Goal: Transaction & Acquisition: Purchase product/service

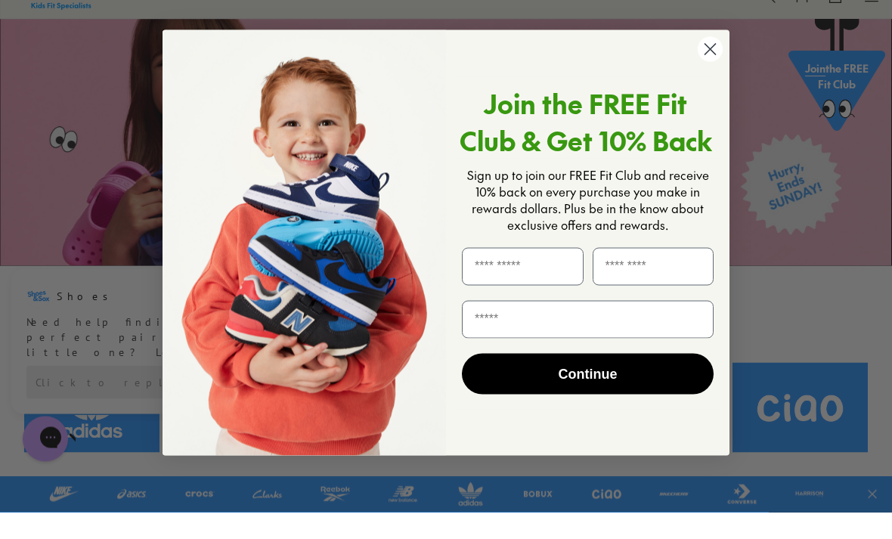
scroll to position [85, 0]
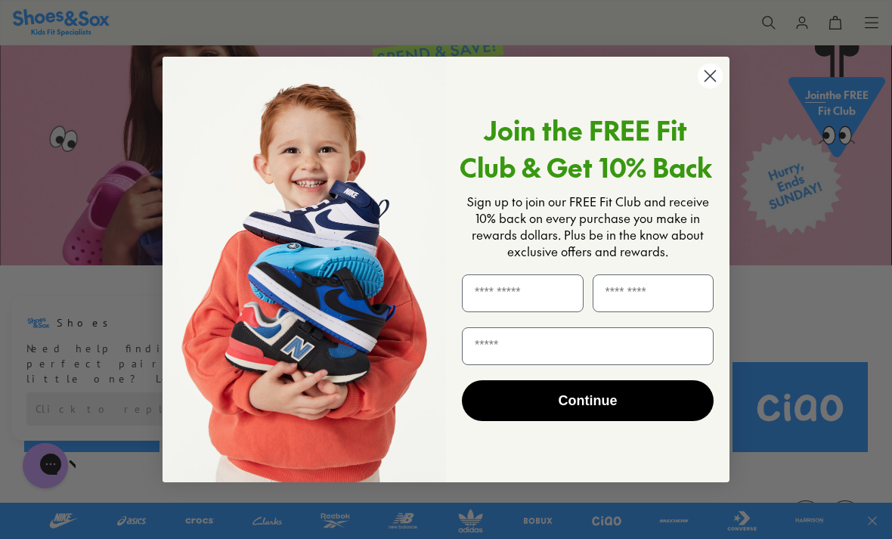
click at [709, 88] on circle "Close dialog" at bounding box center [709, 75] width 25 height 25
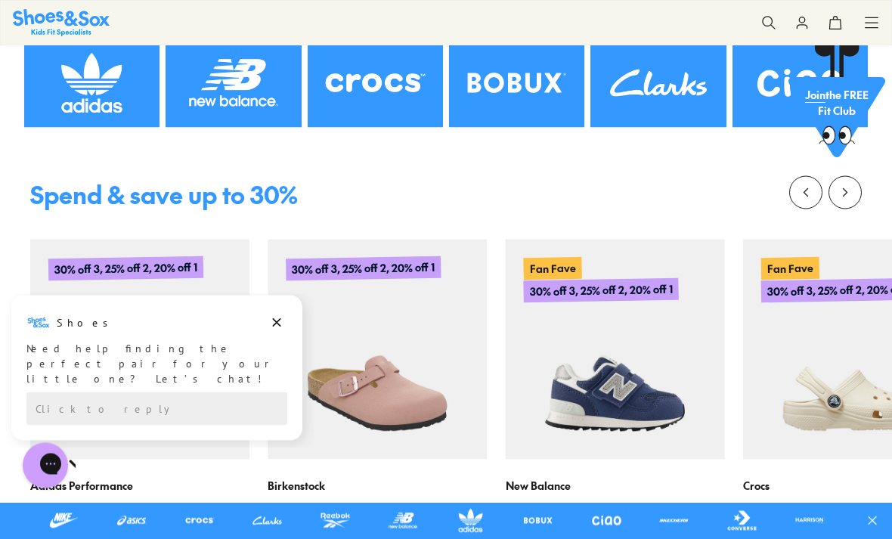
scroll to position [410, 0]
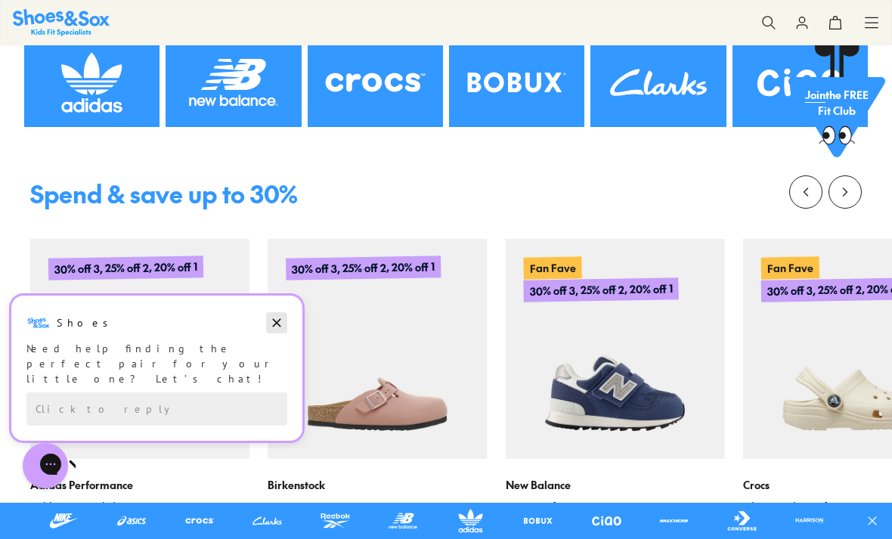
click at [281, 322] on icon "Dismiss campaign" at bounding box center [276, 323] width 15 height 18
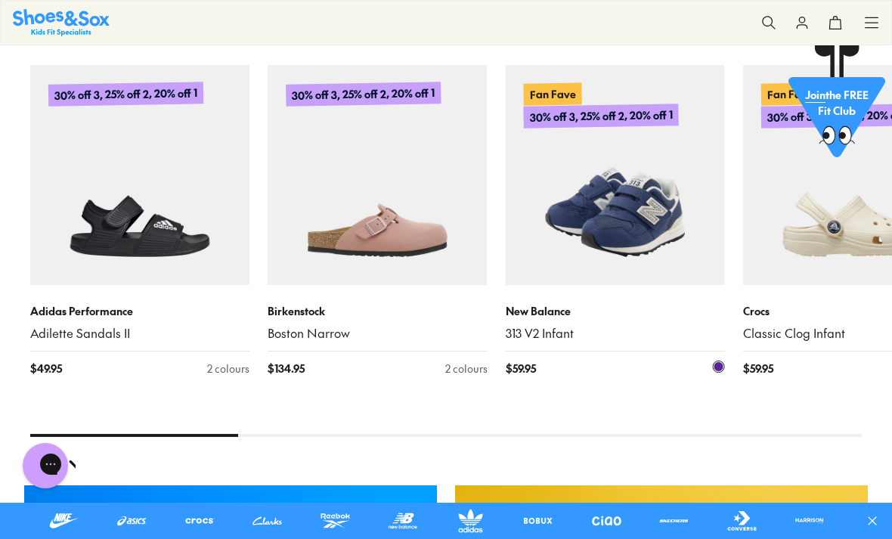
scroll to position [590, 0]
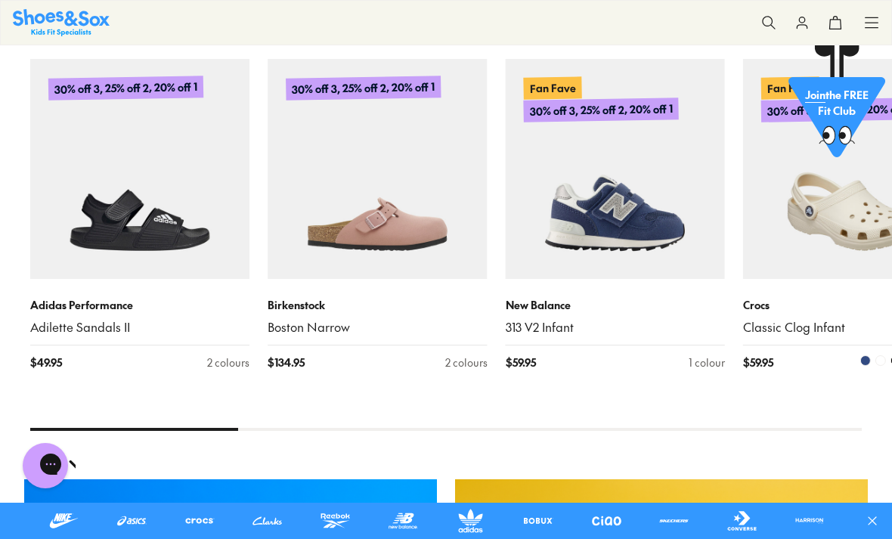
click at [845, 221] on img at bounding box center [852, 168] width 219 height 219
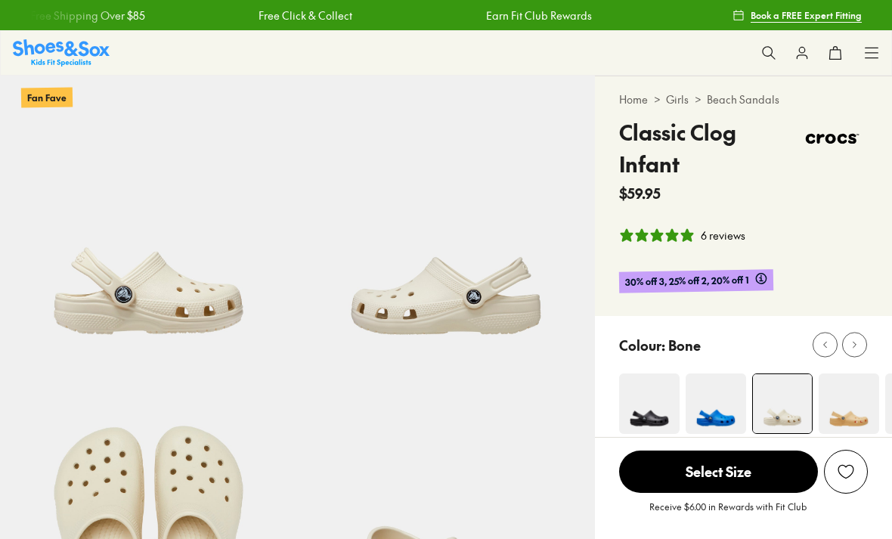
select select "*"
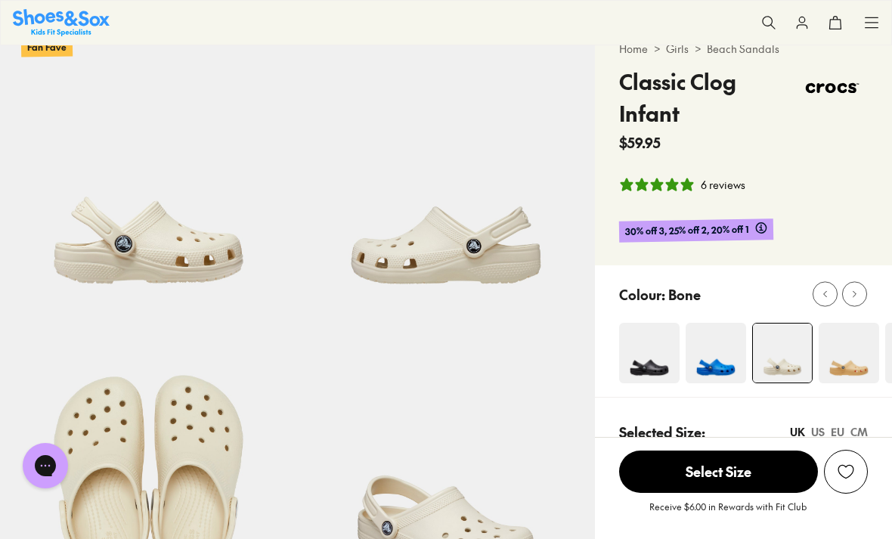
click at [839, 345] on img at bounding box center [848, 353] width 60 height 60
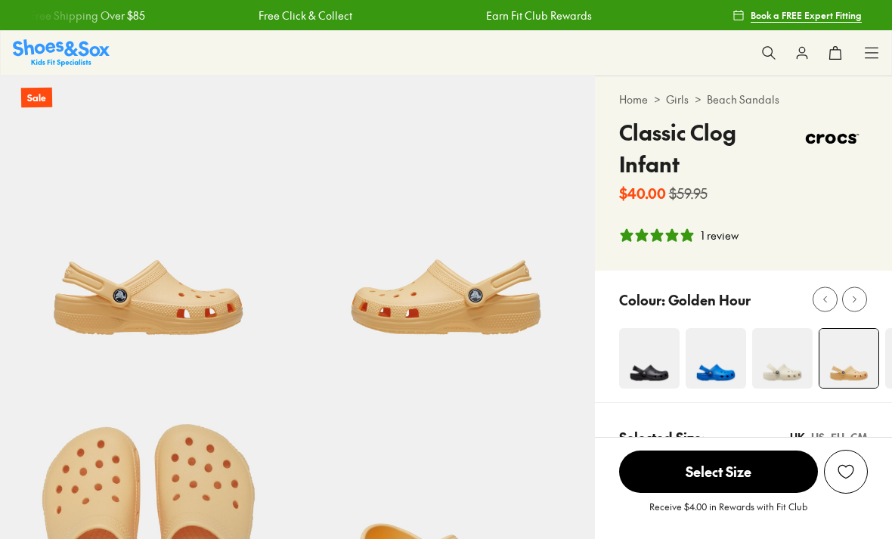
select select "*"
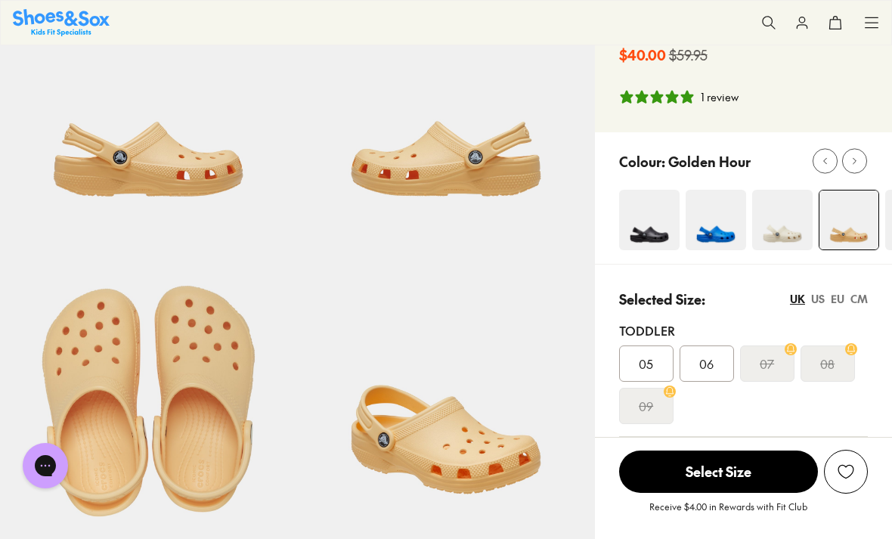
scroll to position [178, 0]
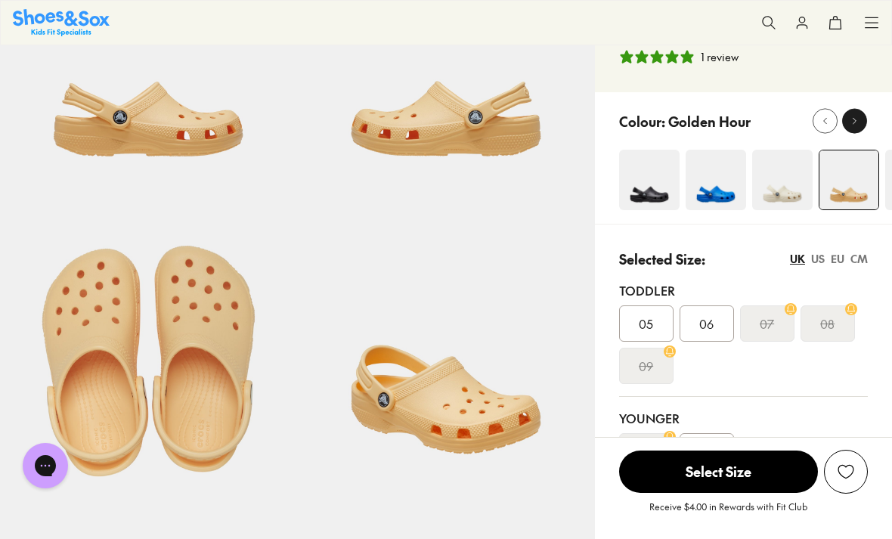
click at [851, 128] on div at bounding box center [854, 121] width 16 height 16
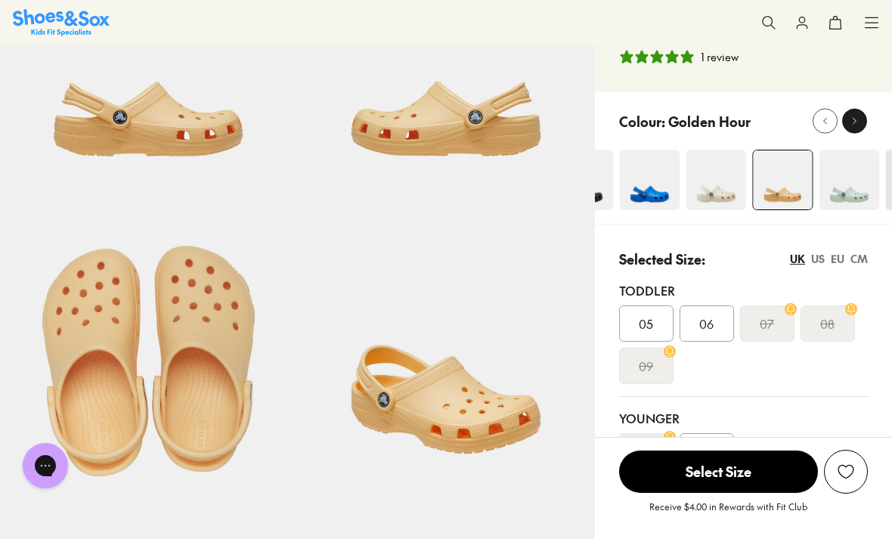
click at [851, 128] on div at bounding box center [854, 121] width 16 height 16
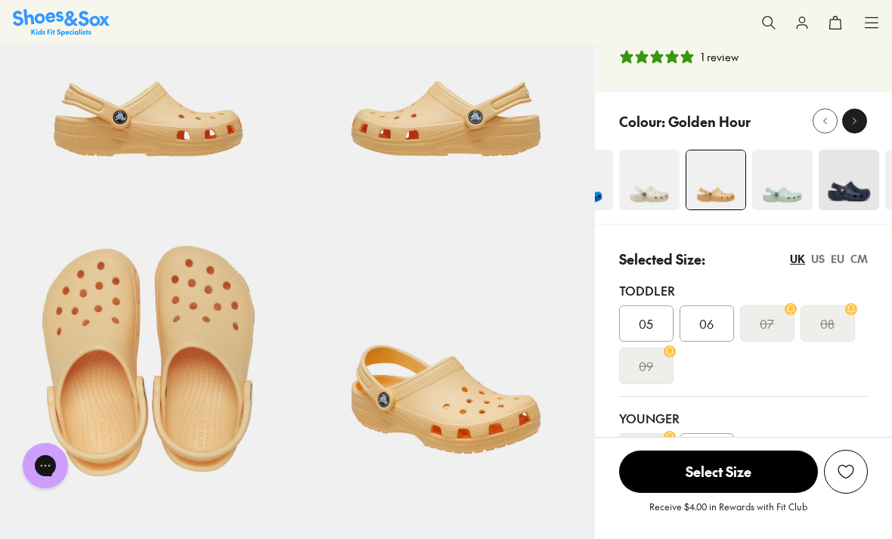
click at [851, 128] on div at bounding box center [854, 121] width 16 height 16
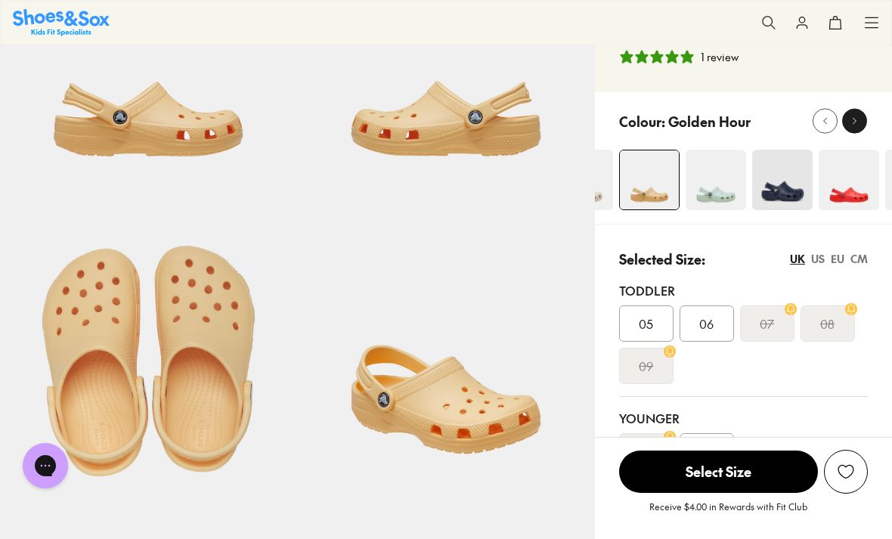
click at [850, 126] on icon at bounding box center [853, 121] width 11 height 11
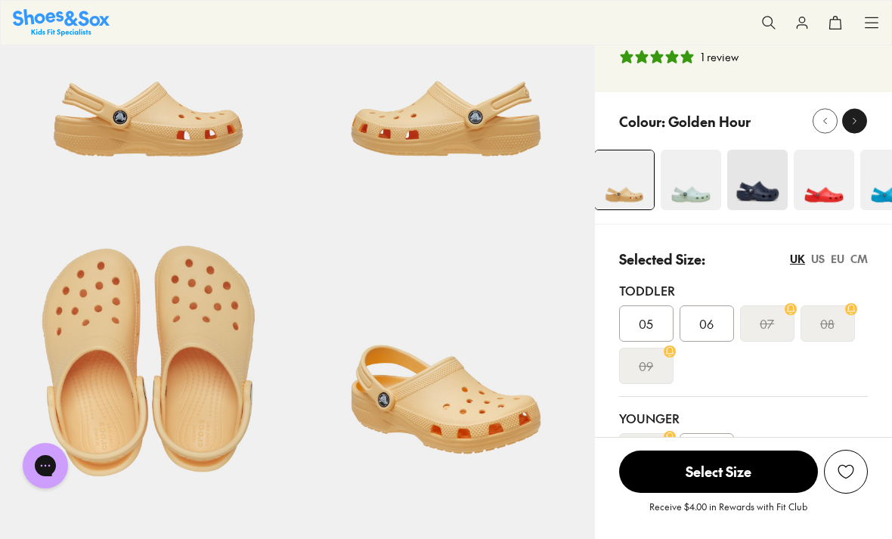
scroll to position [0, 0]
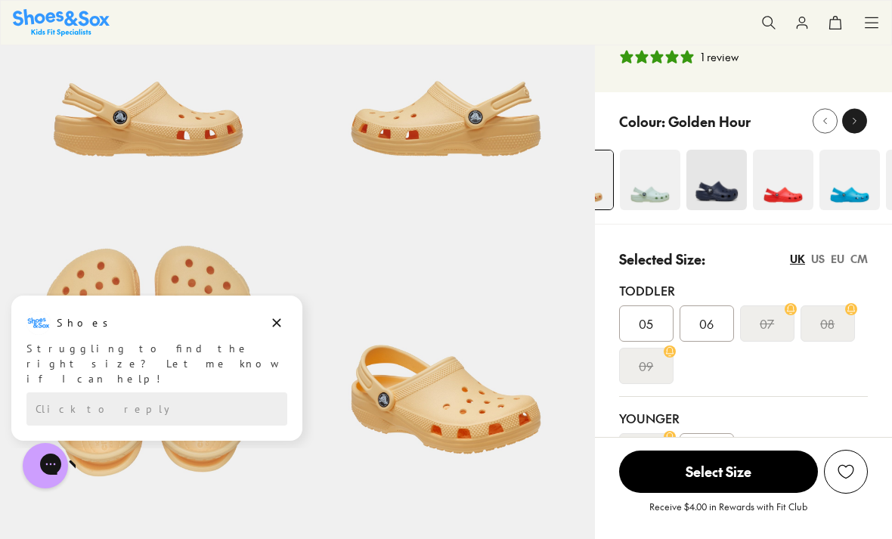
click at [850, 126] on icon at bounding box center [853, 121] width 11 height 11
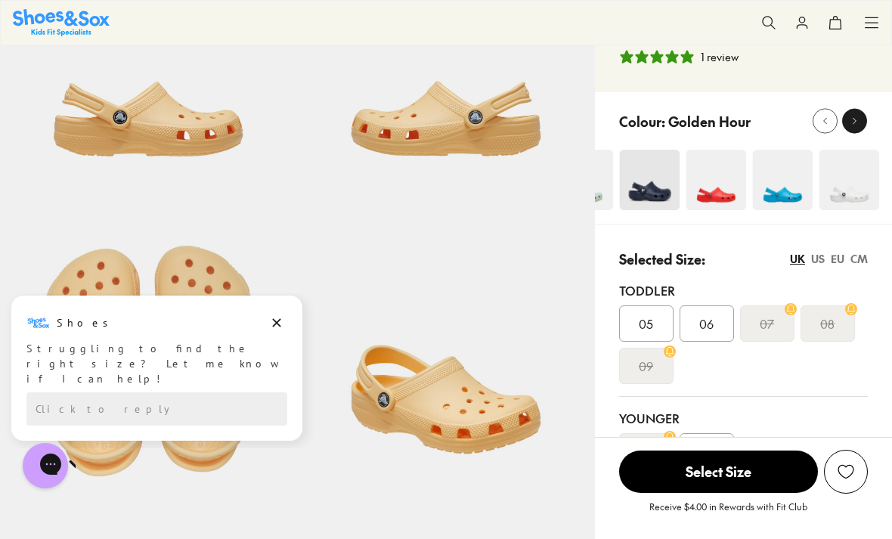
click at [851, 126] on icon at bounding box center [853, 121] width 11 height 11
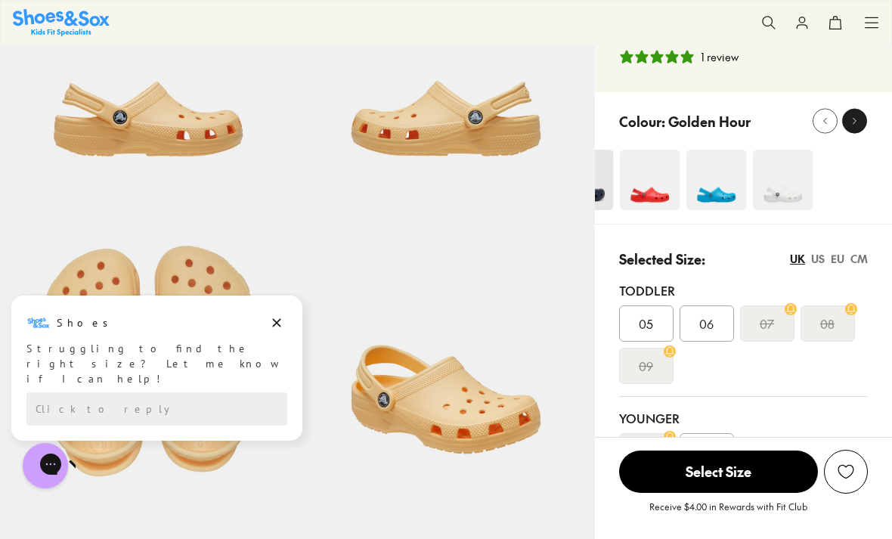
click at [851, 126] on icon at bounding box center [853, 121] width 11 height 11
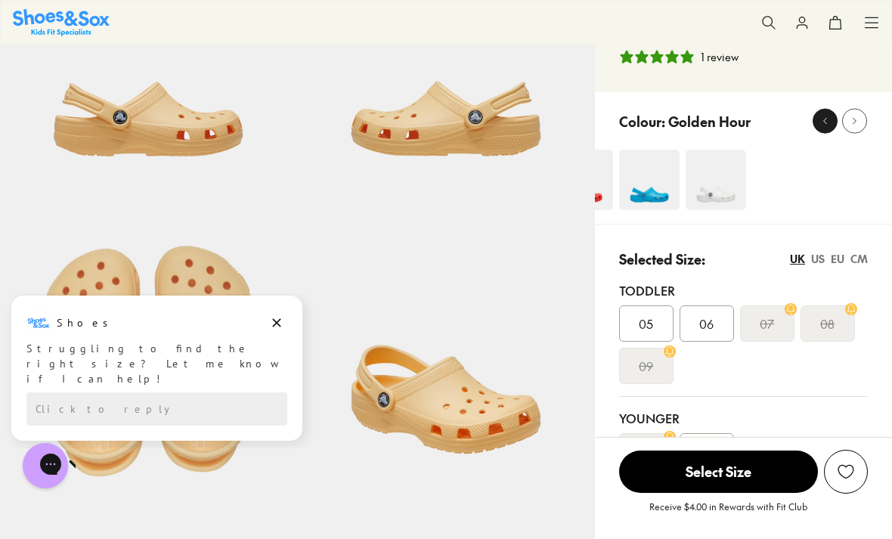
click at [816, 125] on button at bounding box center [824, 121] width 25 height 25
click at [820, 125] on icon at bounding box center [824, 121] width 11 height 11
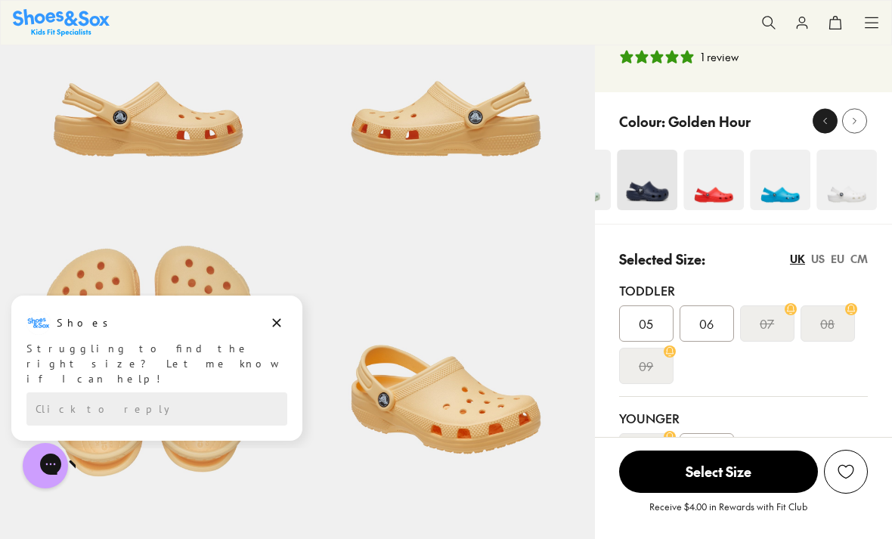
click at [820, 125] on icon at bounding box center [824, 121] width 11 height 11
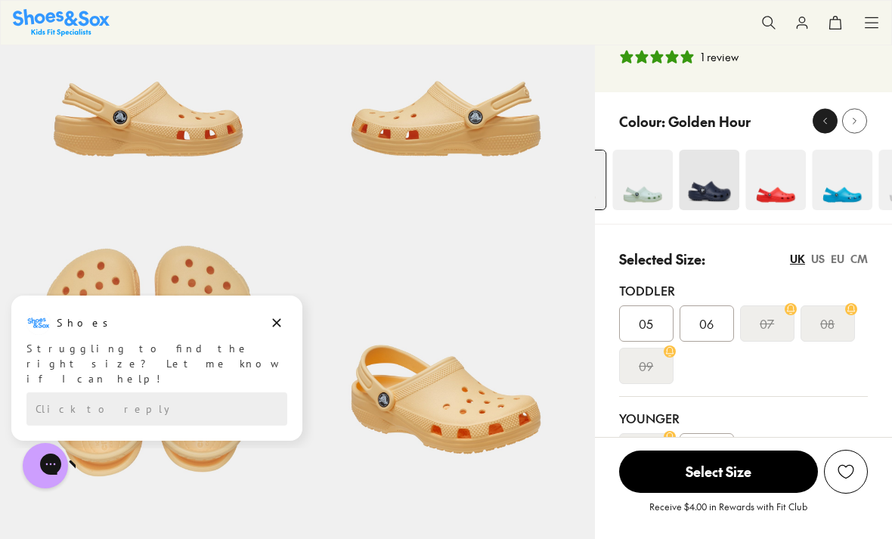
click at [820, 125] on icon at bounding box center [824, 121] width 11 height 11
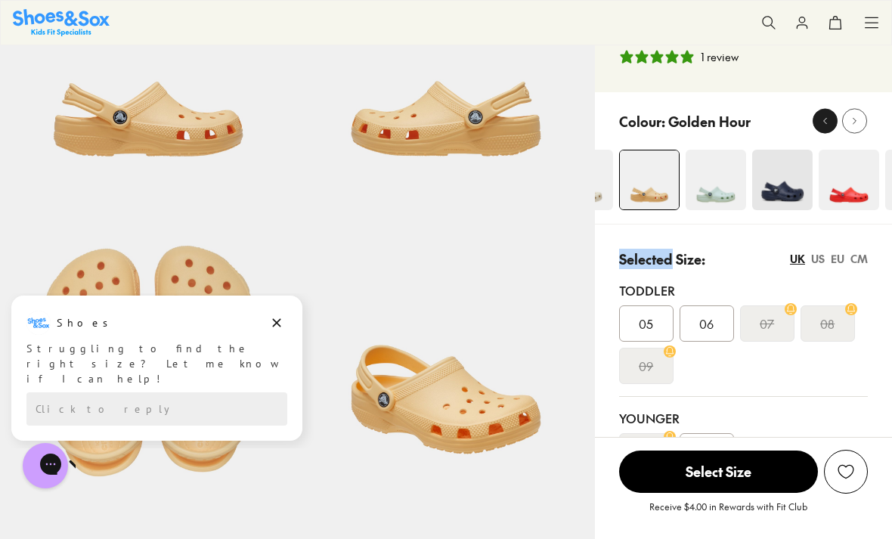
click at [821, 126] on icon at bounding box center [824, 121] width 11 height 11
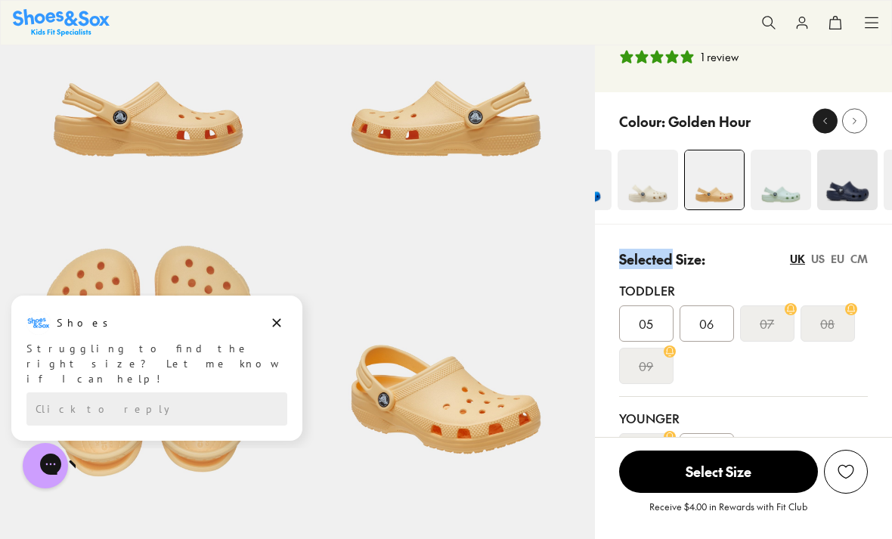
click at [821, 126] on icon at bounding box center [824, 121] width 11 height 11
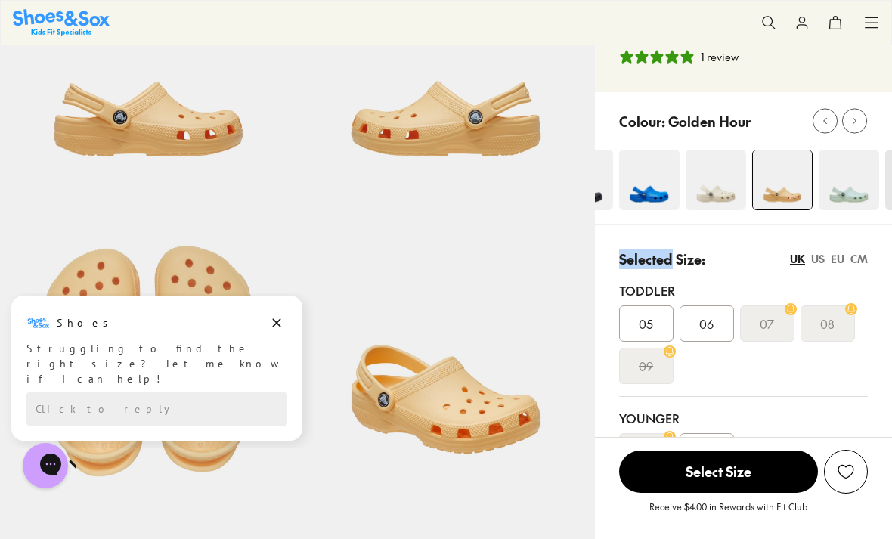
click at [697, 191] on img at bounding box center [715, 180] width 60 height 60
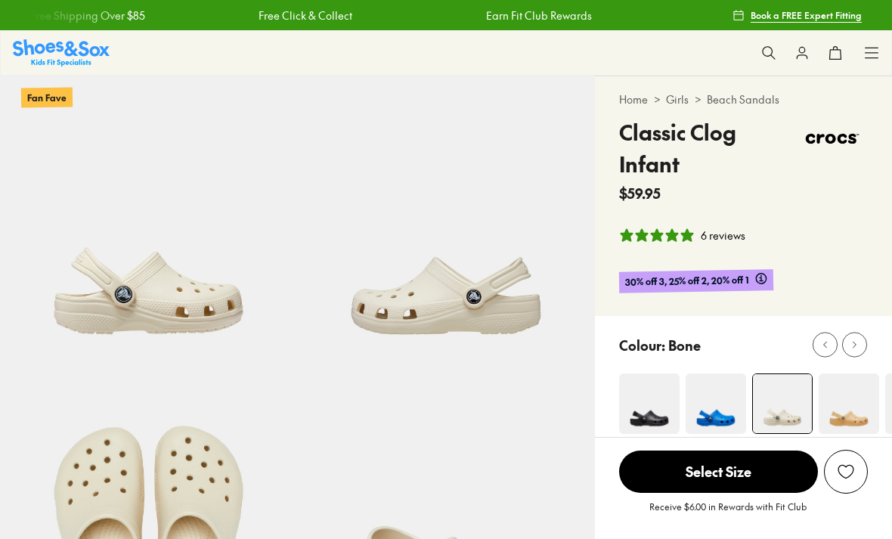
select select "*"
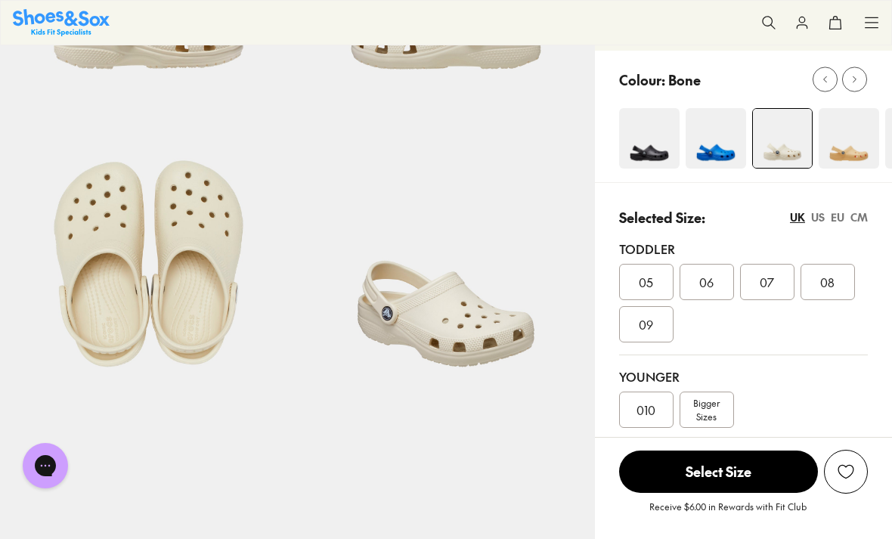
click at [834, 289] on div "08" at bounding box center [827, 282] width 54 height 36
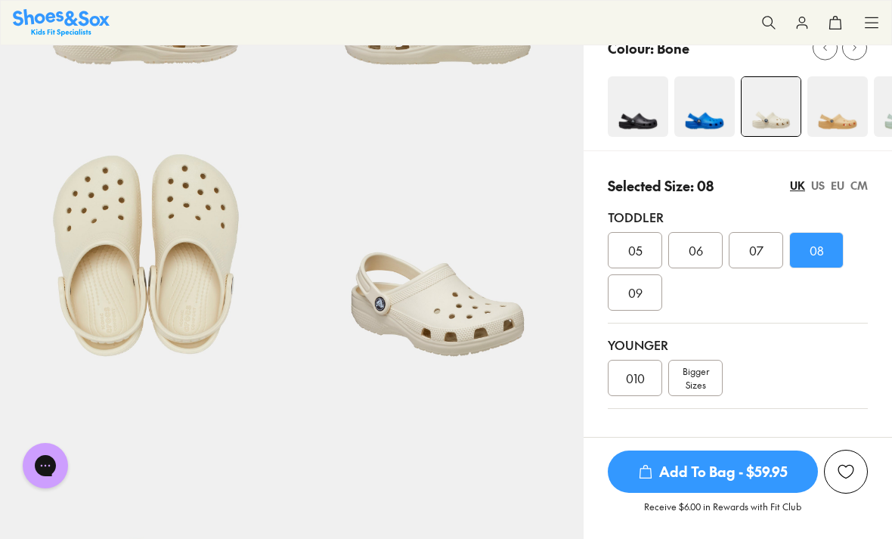
click at [682, 493] on span "Add To Bag - $59.95" at bounding box center [712, 471] width 210 height 42
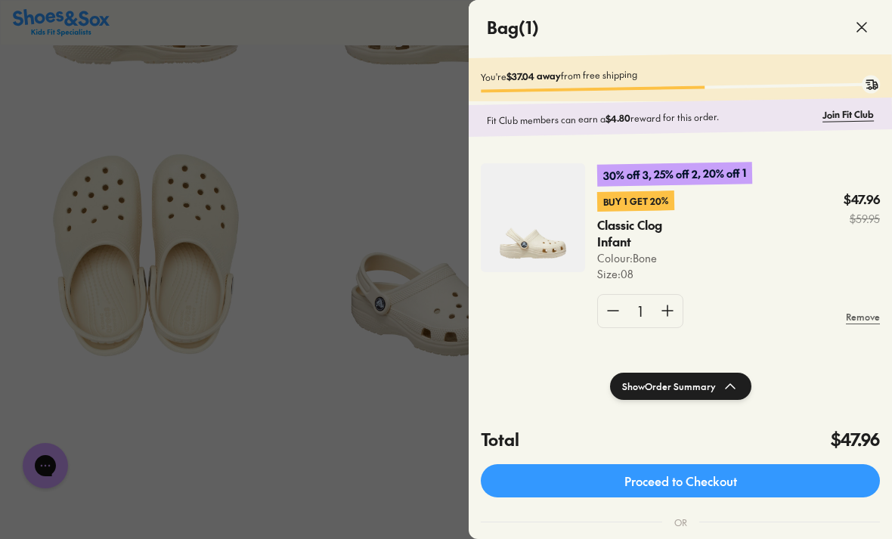
click at [311, 147] on div at bounding box center [446, 269] width 892 height 539
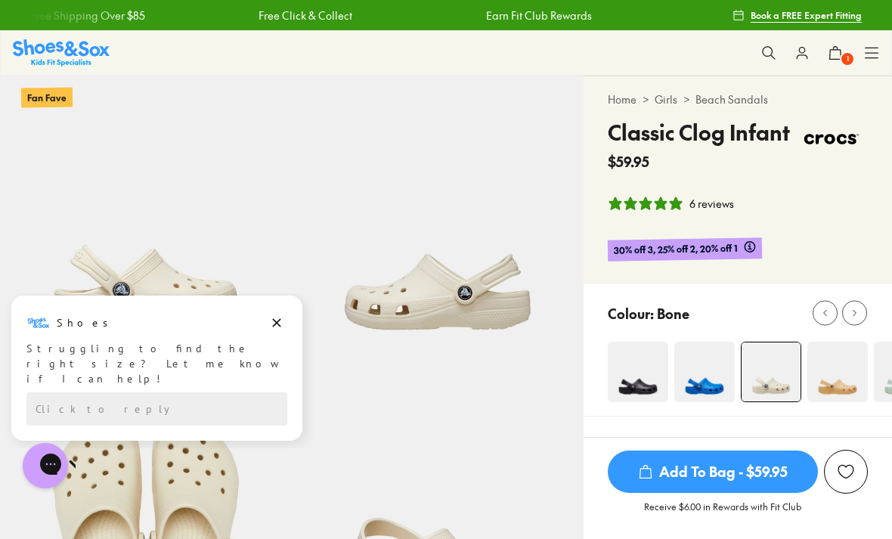
click at [84, 24] on x-scroller "Free Shipping Over $85 Free Click & Collect Earn Fit Club Rewards Free Shipping…" at bounding box center [369, 15] width 678 height 36
click at [76, 61] on img at bounding box center [61, 52] width 97 height 26
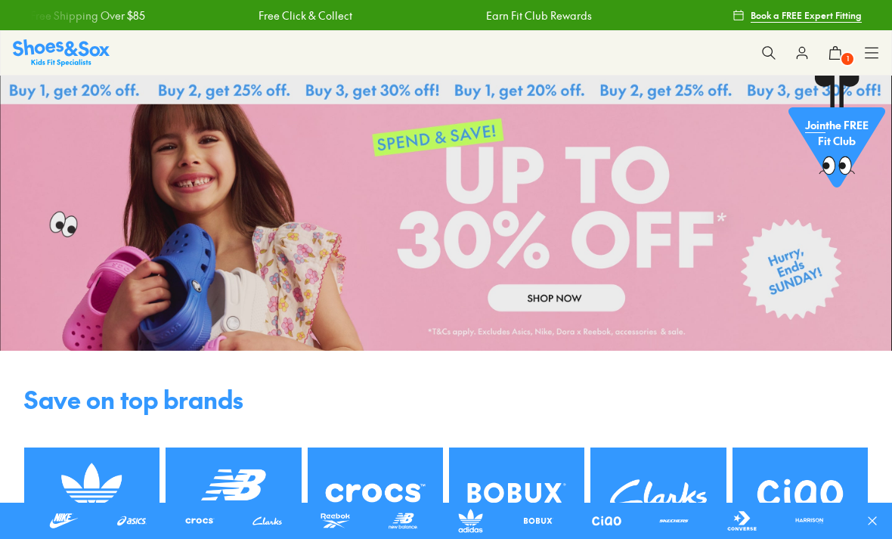
click at [767, 56] on use at bounding box center [768, 52] width 13 height 13
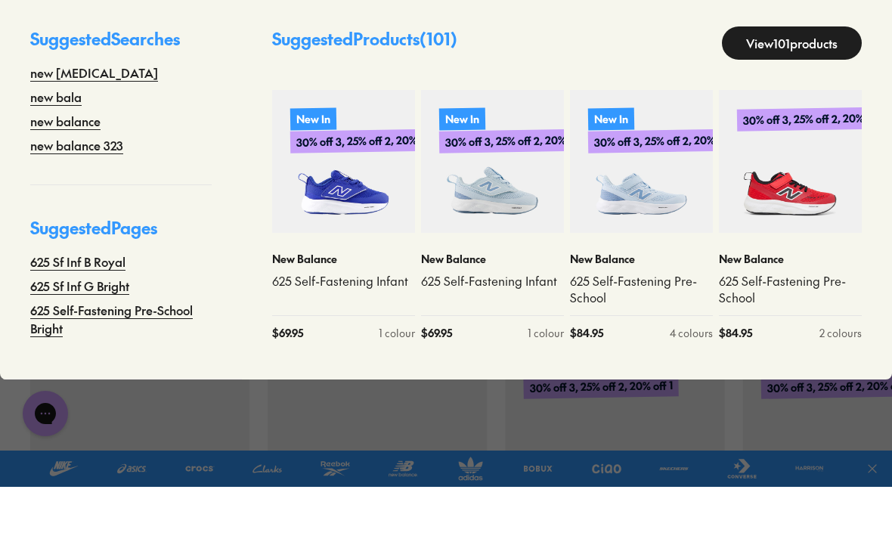
scroll to position [261, 0]
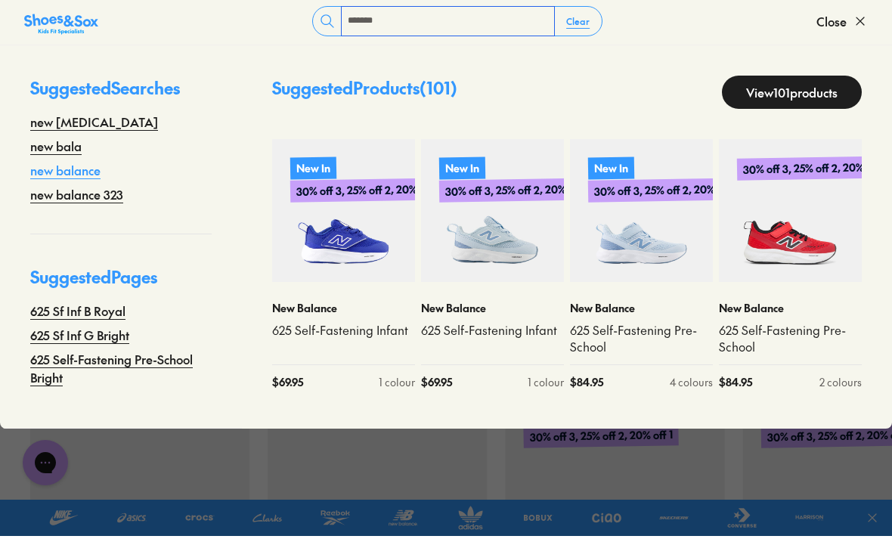
type input "*******"
click at [76, 173] on link "new balance" at bounding box center [65, 173] width 70 height 18
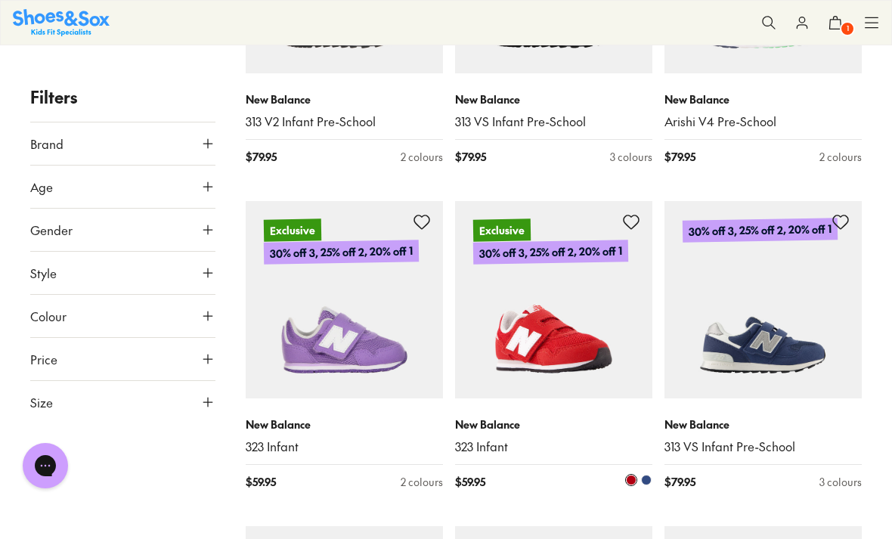
scroll to position [3030, 0]
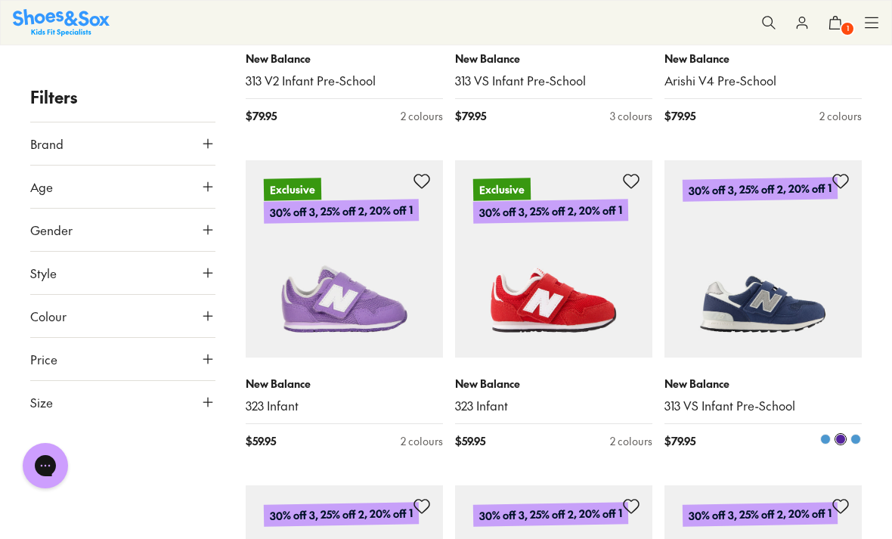
click at [759, 285] on img at bounding box center [762, 258] width 197 height 197
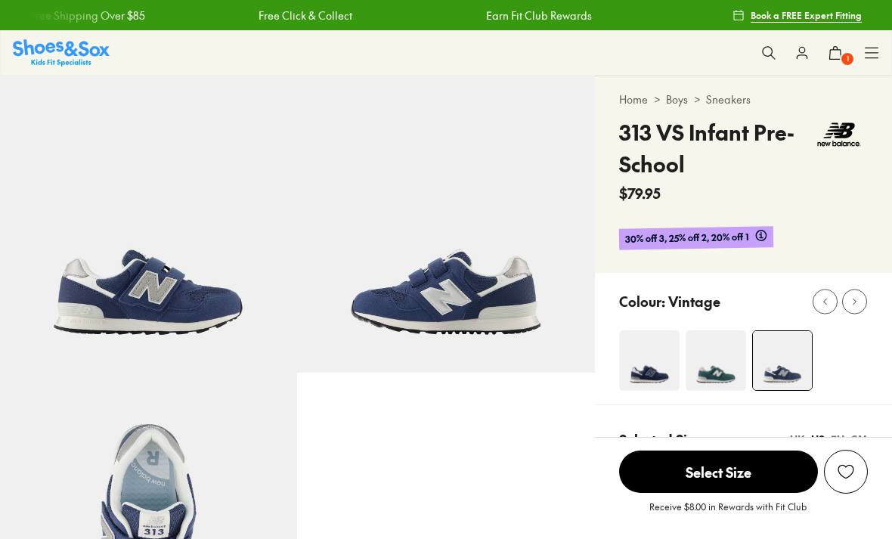
select select "*"
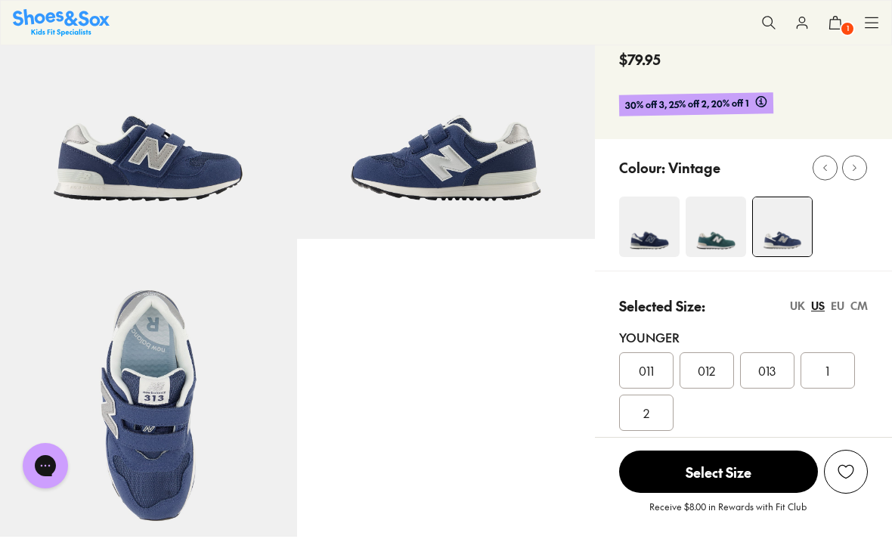
click at [641, 224] on img at bounding box center [649, 226] width 60 height 60
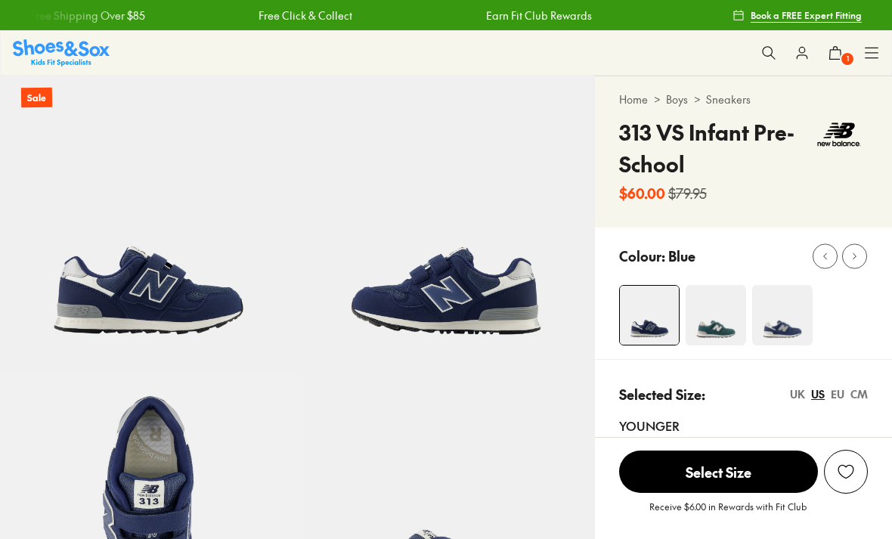
select select "*"
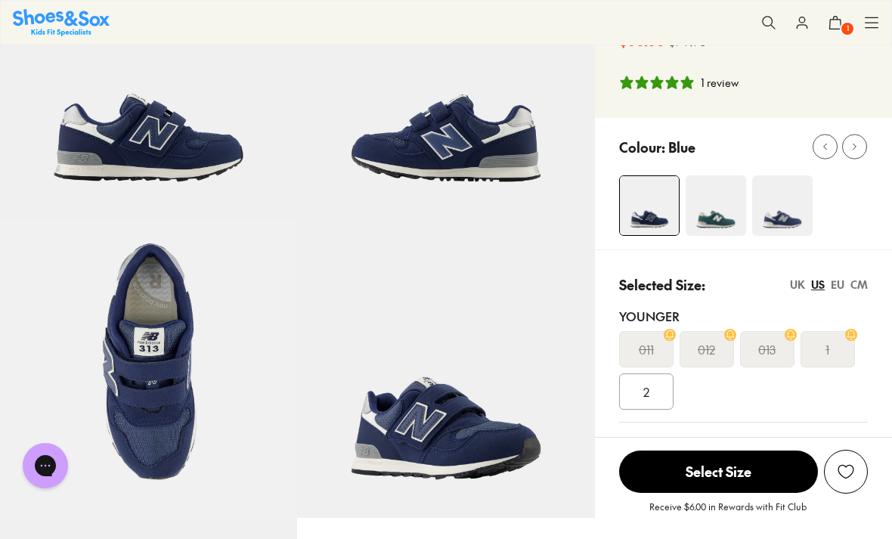
scroll to position [165, 0]
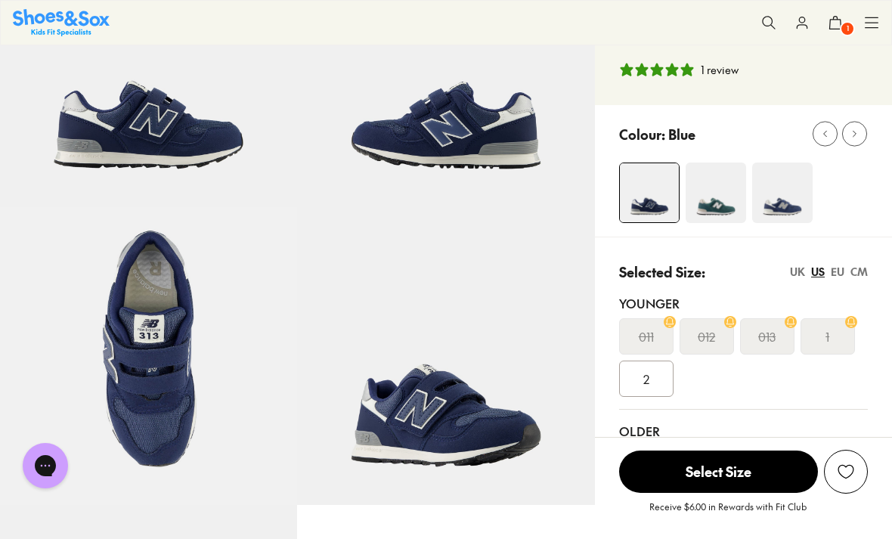
click at [780, 202] on img at bounding box center [782, 192] width 60 height 60
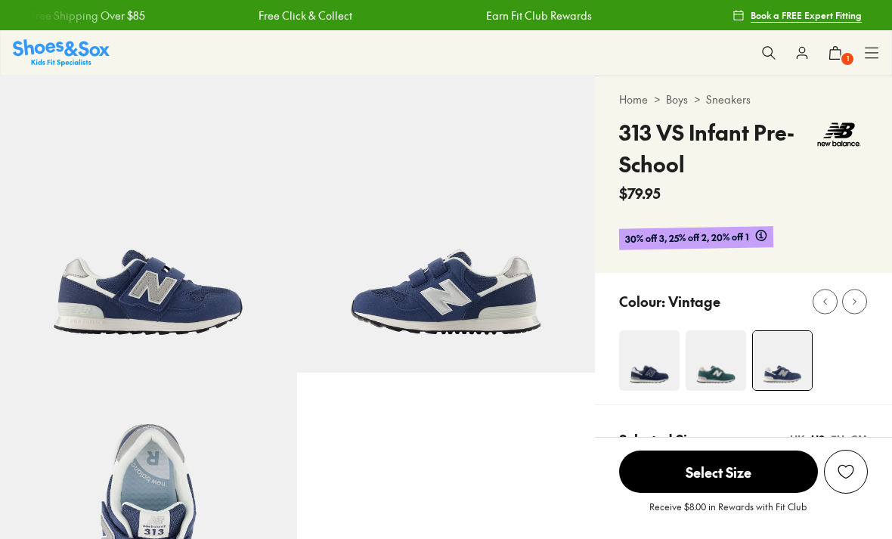
select select "*"
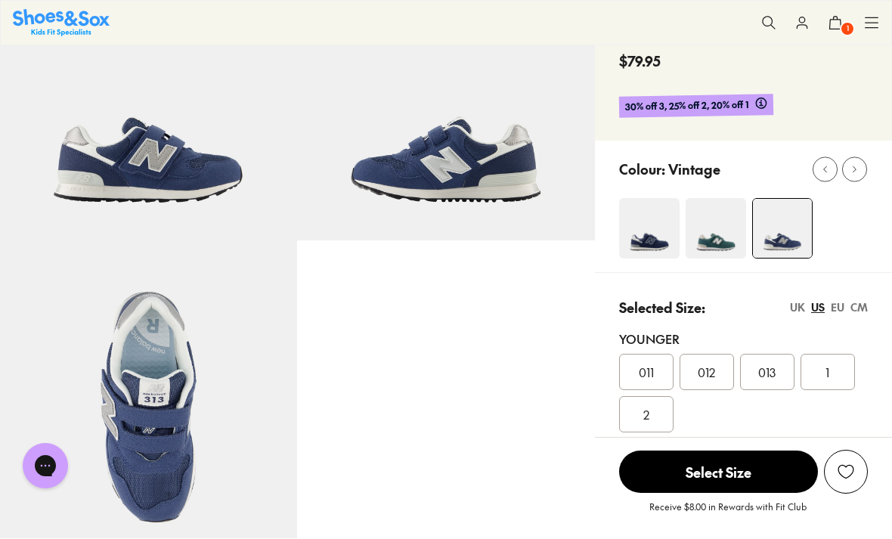
scroll to position [133, 0]
click at [722, 234] on img at bounding box center [715, 227] width 60 height 60
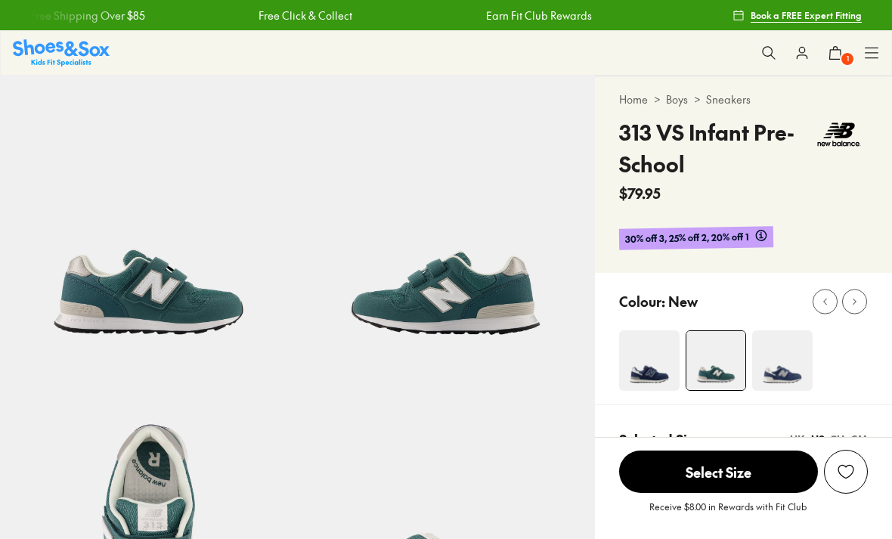
select select "*"
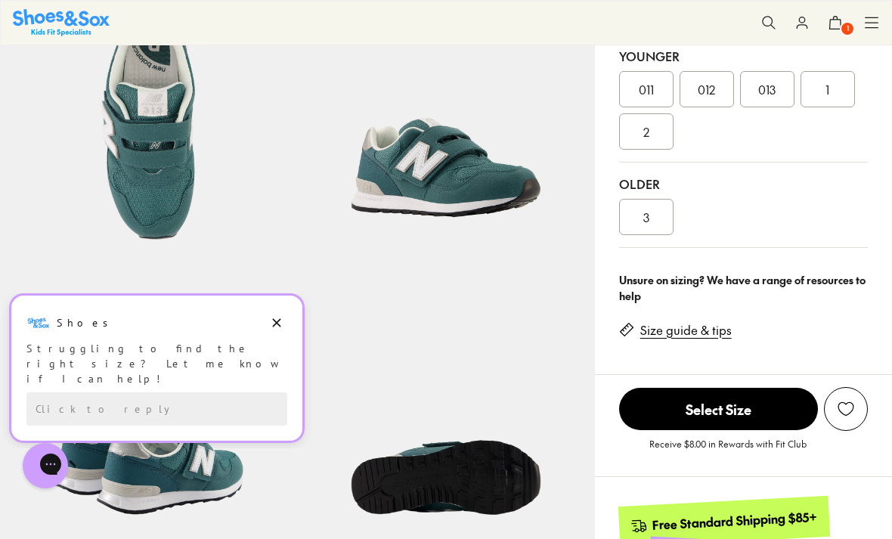
scroll to position [464, 0]
